Goal: Task Accomplishment & Management: Use online tool/utility

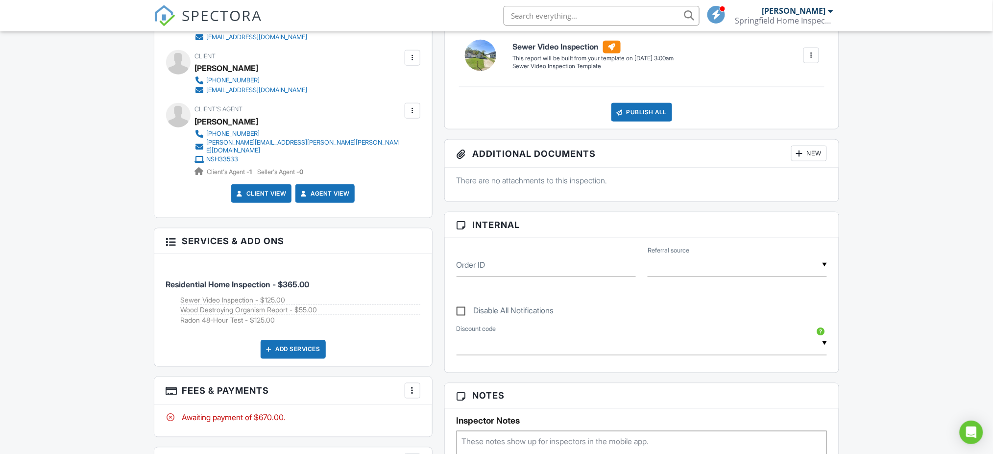
scroll to position [522, 0]
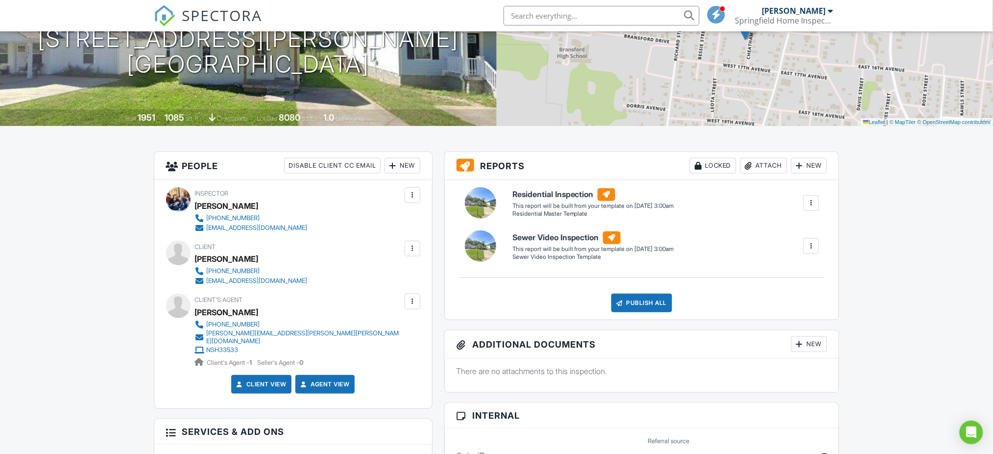
scroll to position [5, 0]
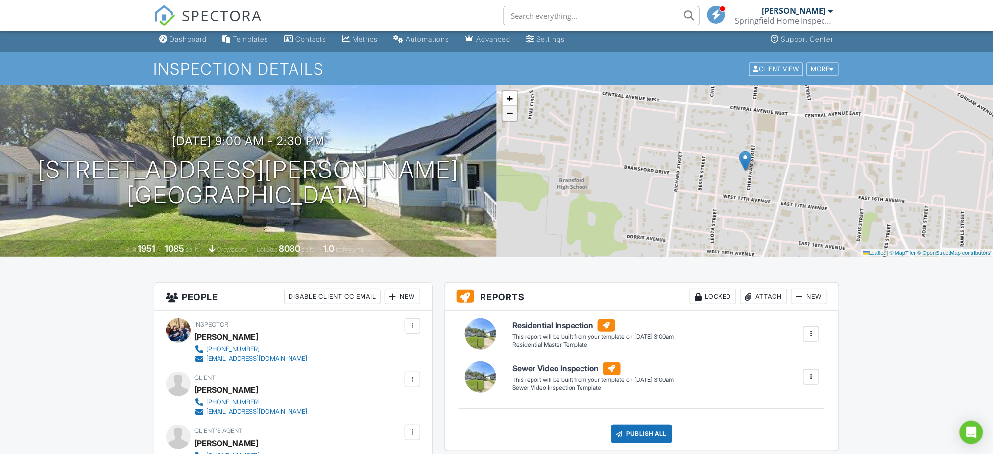
click at [515, 117] on link "−" at bounding box center [510, 113] width 15 height 15
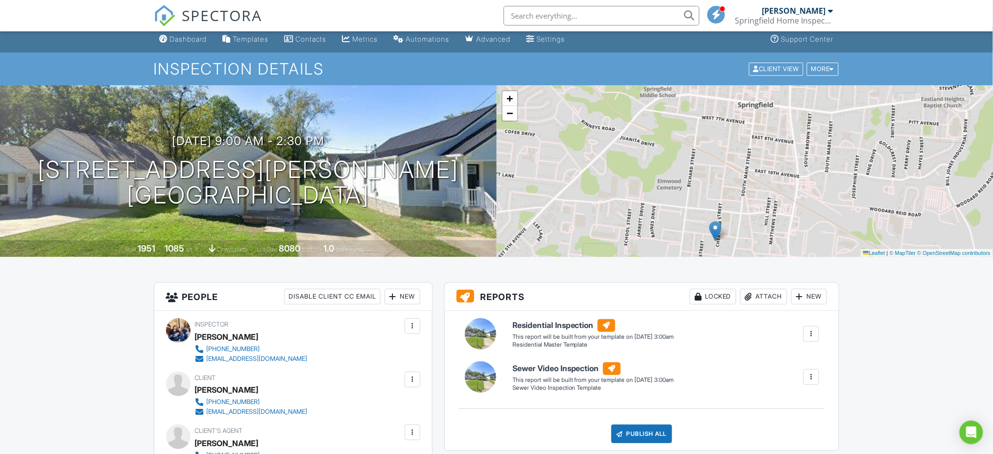
drag, startPoint x: 722, startPoint y: 121, endPoint x: 692, endPoint y: 189, distance: 73.5
click at [692, 189] on div "+ − Leaflet | © MapTiler © OpenStreetMap contributors" at bounding box center [745, 170] width 497 height 171
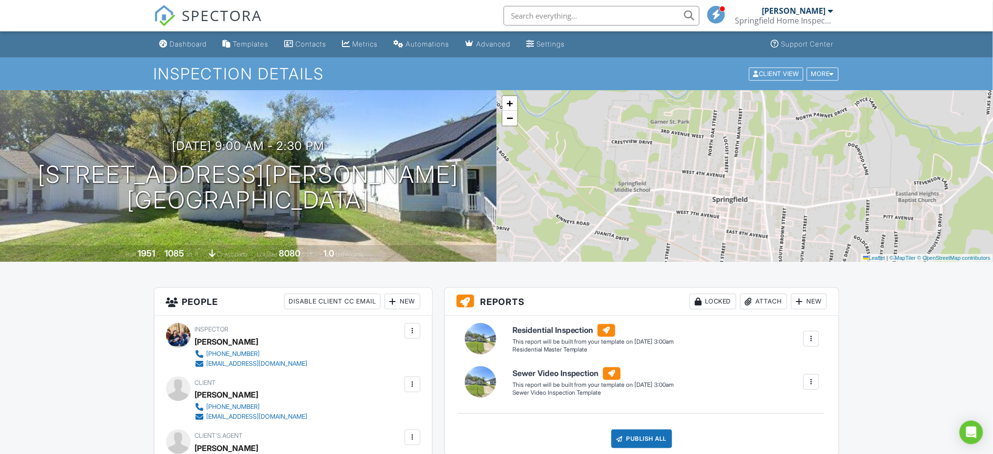
drag, startPoint x: 727, startPoint y: 140, endPoint x: 701, endPoint y: 229, distance: 93.2
click at [701, 229] on div "+ − Leaflet | © MapTiler © OpenStreetMap contributors" at bounding box center [745, 175] width 497 height 171
click at [506, 104] on span "+" at bounding box center [509, 103] width 6 height 12
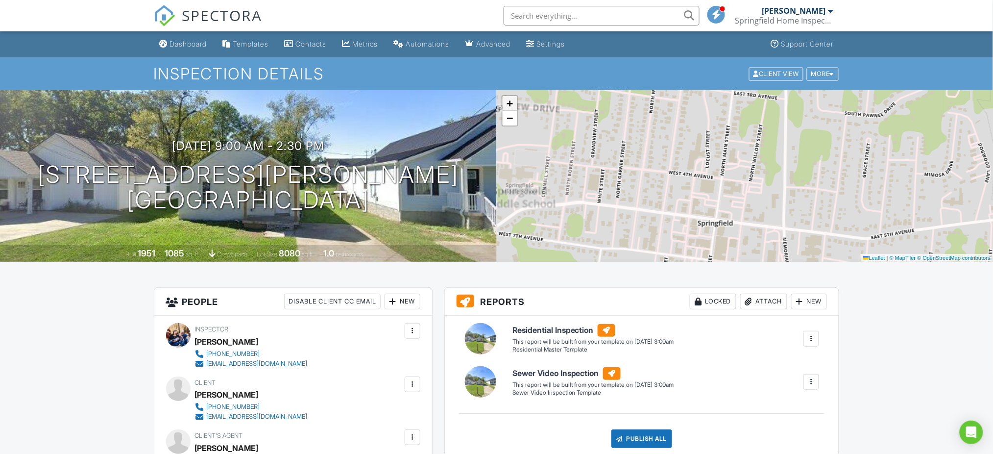
click at [506, 104] on span "+" at bounding box center [509, 103] width 6 height 12
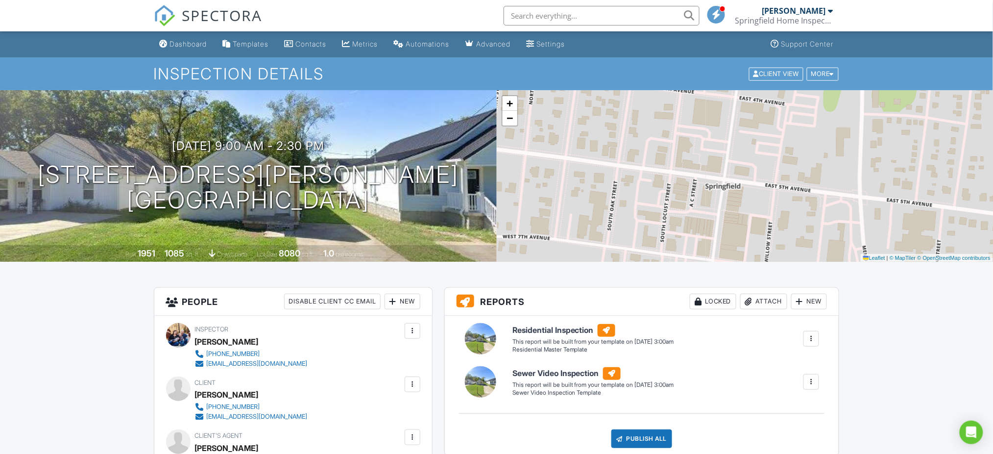
drag, startPoint x: 610, startPoint y: 194, endPoint x: 648, endPoint y: 110, distance: 92.1
click at [648, 110] on div "+ − Leaflet | © MapTiler © OpenStreetMap contributors" at bounding box center [745, 175] width 497 height 171
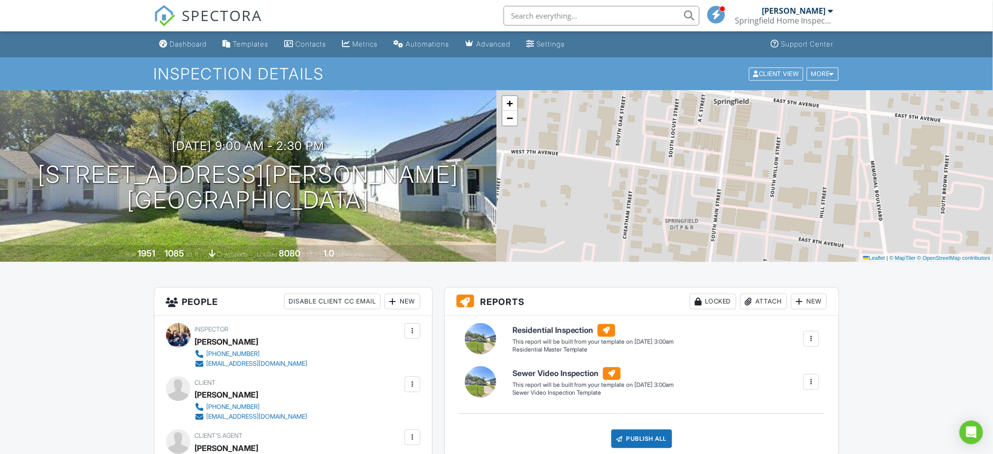
drag, startPoint x: 647, startPoint y: 186, endPoint x: 654, endPoint y: 99, distance: 86.5
click at [654, 99] on div "+ − Leaflet | © MapTiler © OpenStreetMap contributors" at bounding box center [745, 175] width 497 height 171
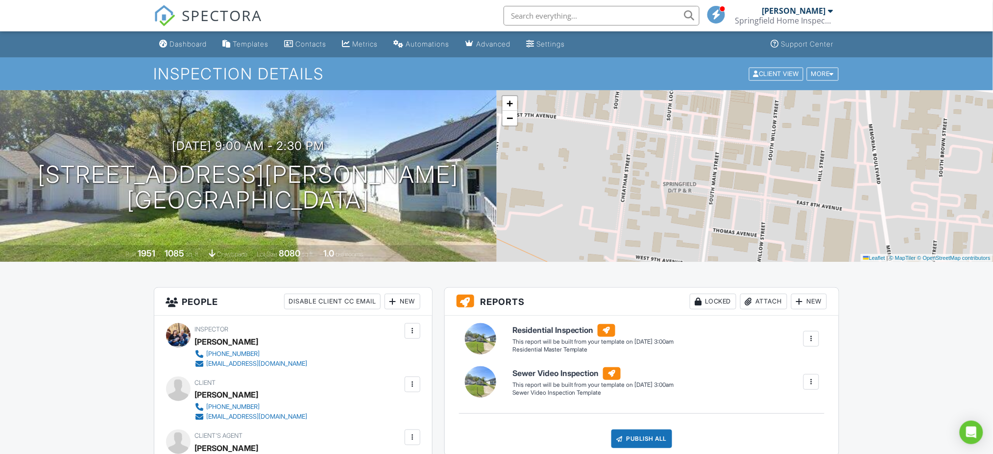
drag, startPoint x: 616, startPoint y: 212, endPoint x: 615, endPoint y: 177, distance: 35.3
click at [615, 177] on div "+ − Leaflet | © MapTiler © OpenStreetMap contributors" at bounding box center [745, 175] width 497 height 171
click at [380, 49] on link "Metrics" at bounding box center [360, 44] width 44 height 18
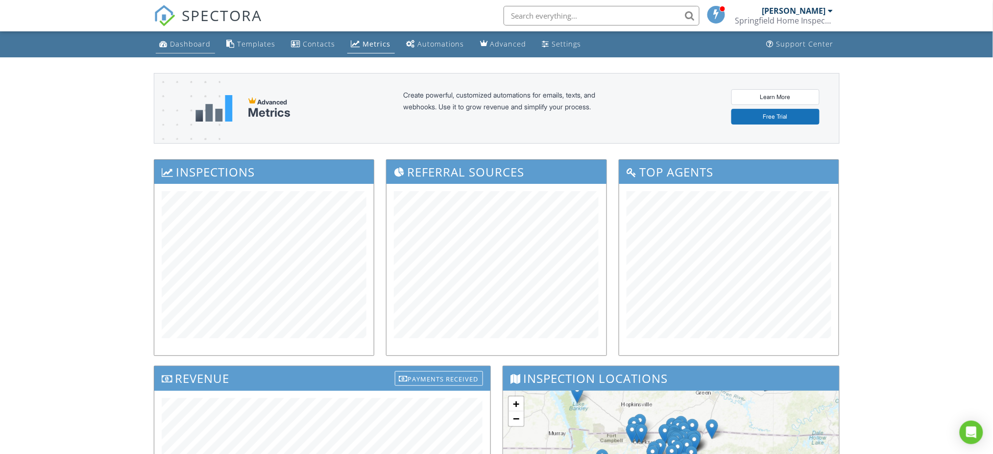
click at [203, 54] on li "Dashboard" at bounding box center [185, 44] width 63 height 26
click at [198, 53] on link "Dashboard" at bounding box center [185, 44] width 59 height 18
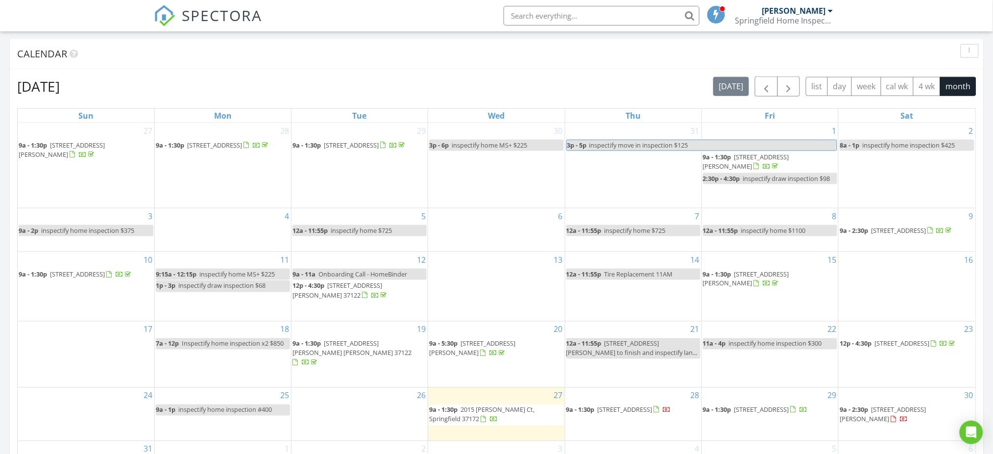
scroll to position [457, 0]
